Goal: Task Accomplishment & Management: Use online tool/utility

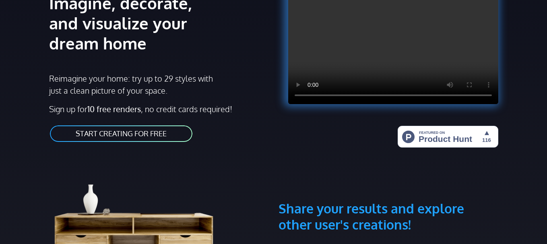
scroll to position [114, 0]
click at [145, 136] on link "START CREATING FOR FREE" at bounding box center [121, 133] width 144 height 18
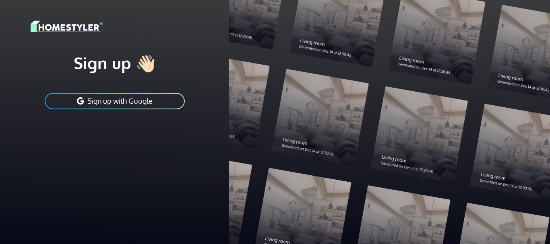
click at [128, 103] on button "Sign up with Google" at bounding box center [115, 101] width 142 height 18
